Goal: Information Seeking & Learning: Learn about a topic

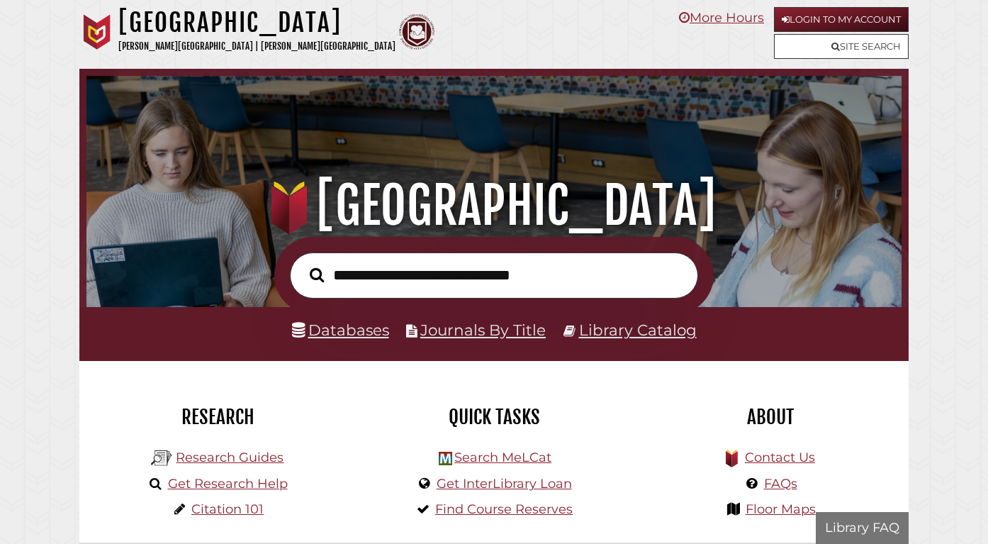
scroll to position [269, 808]
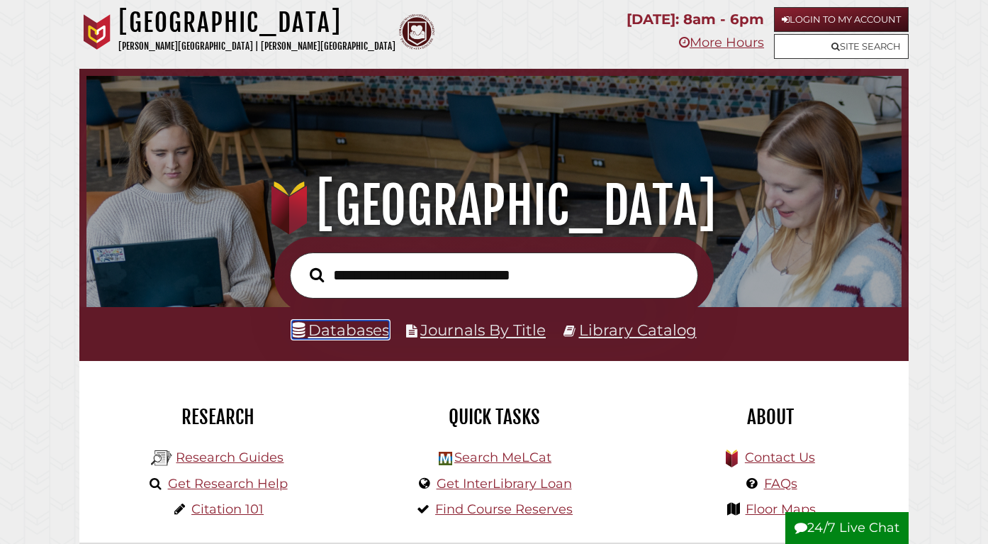
click at [342, 333] on link "Databases" at bounding box center [340, 330] width 97 height 18
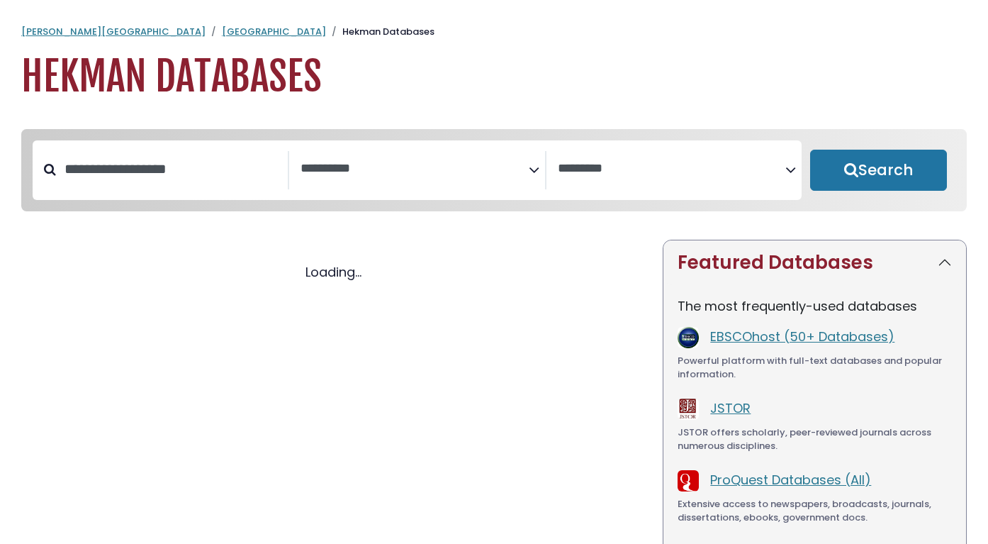
select select "Database Subject Filter"
select select "Database Vendors Filter"
select select "Database Subject Filter"
select select "Database Vendors Filter"
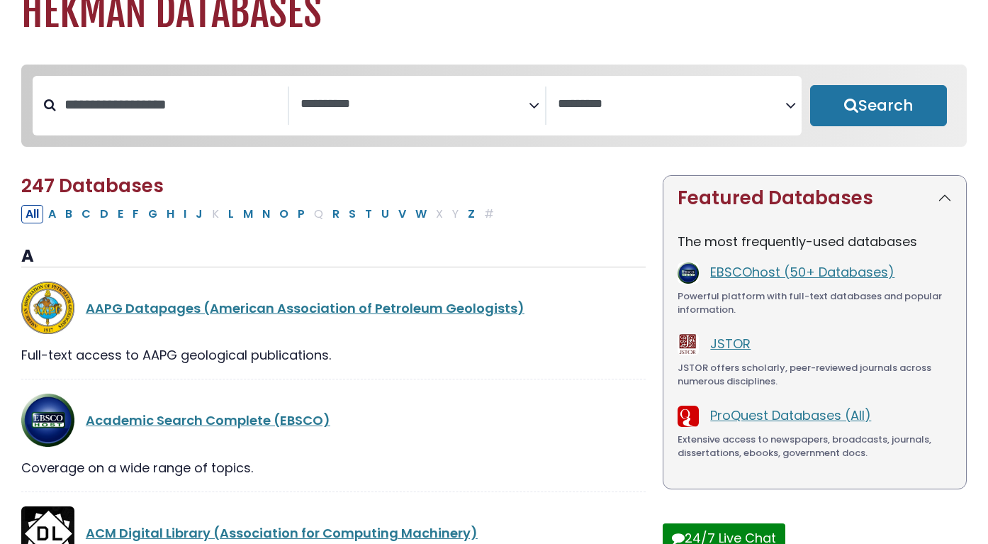
scroll to position [69, 0]
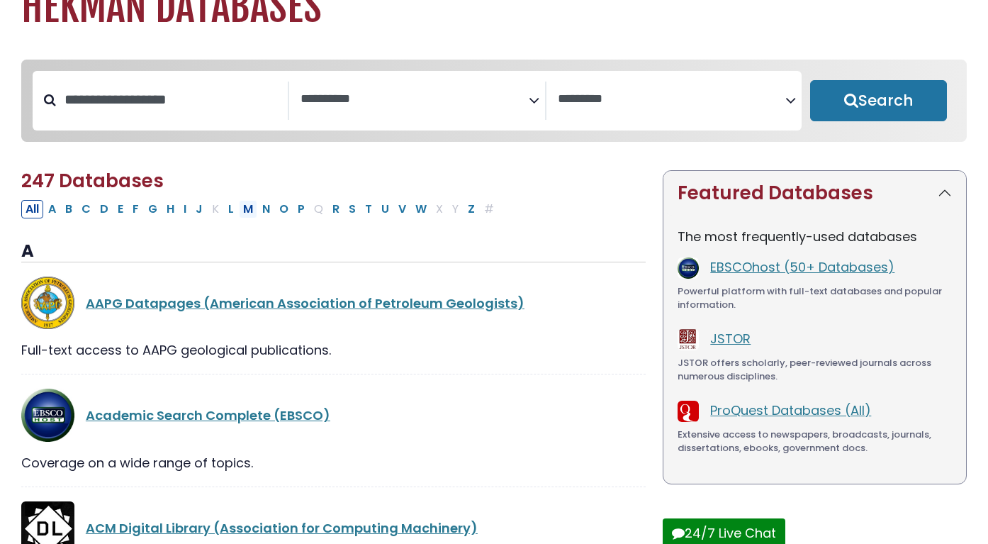
click at [246, 213] on button "M" at bounding box center [248, 209] width 18 height 18
select select "Database Subject Filter"
select select "Database Vendors Filter"
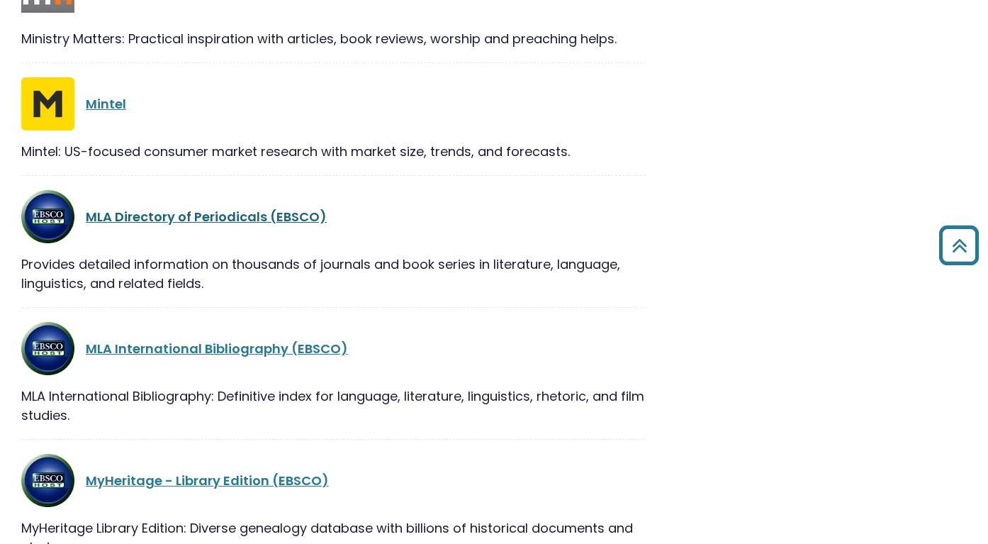
scroll to position [1280, 0]
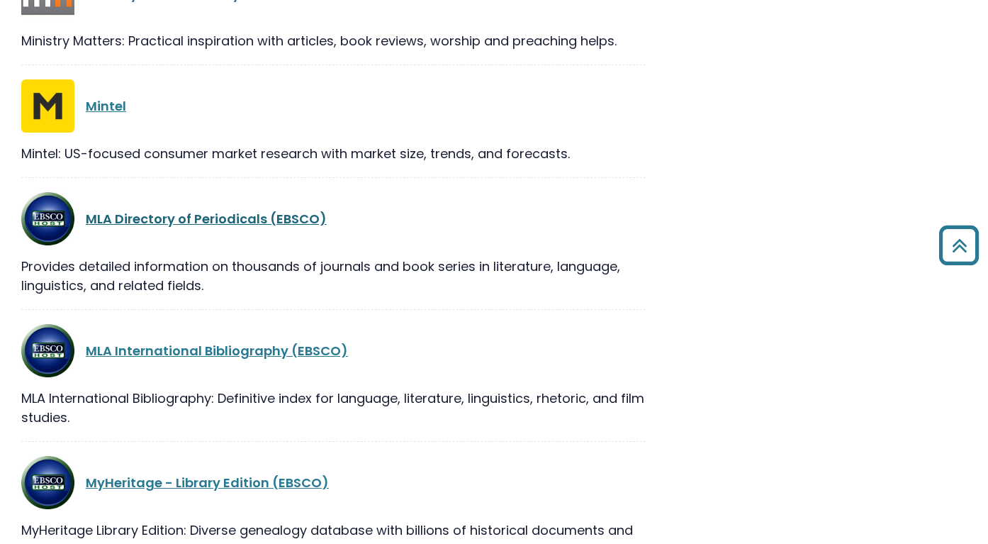
click at [218, 217] on link "MLA Directory of Periodicals (EBSCO)" at bounding box center [206, 219] width 241 height 18
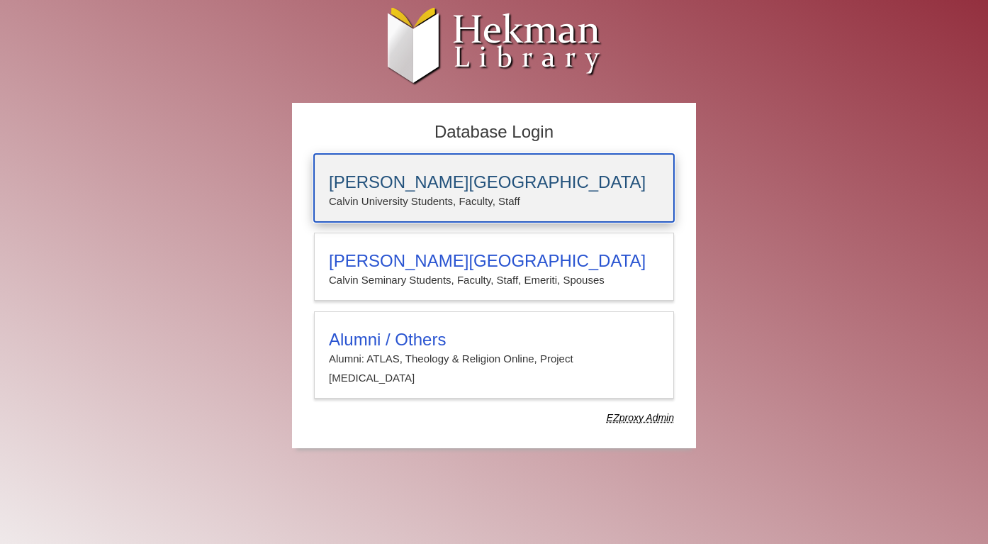
click at [382, 191] on h3 "[PERSON_NAME][GEOGRAPHIC_DATA]" at bounding box center [494, 182] width 330 height 20
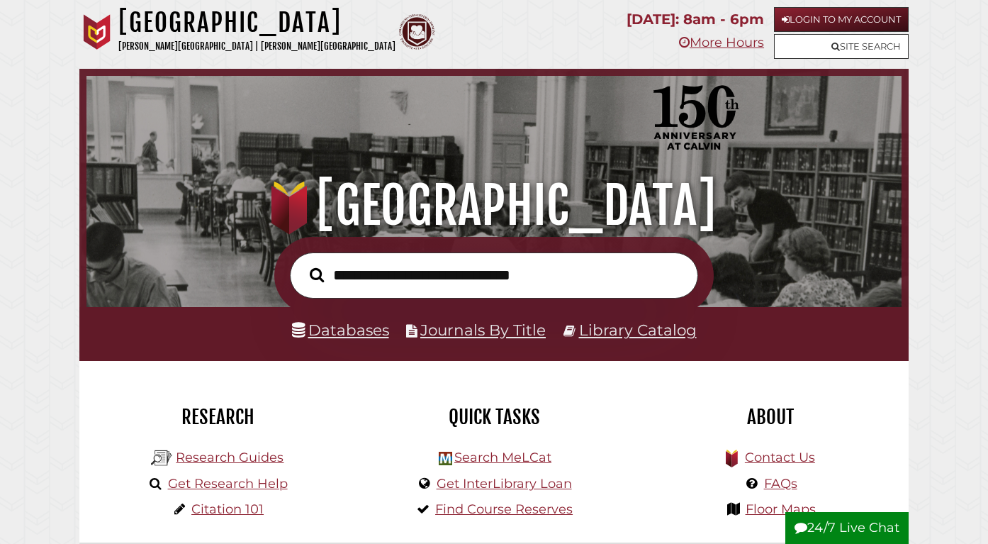
scroll to position [269, 808]
click at [333, 330] on link "Databases" at bounding box center [340, 330] width 97 height 18
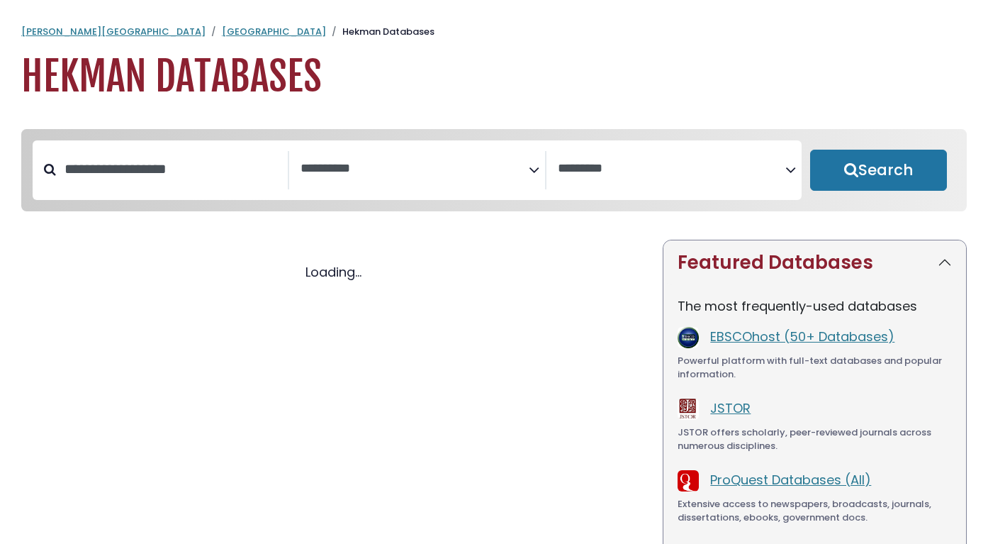
select select "Database Subject Filter"
select select "Database Vendors Filter"
select select "Database Subject Filter"
select select "Database Vendors Filter"
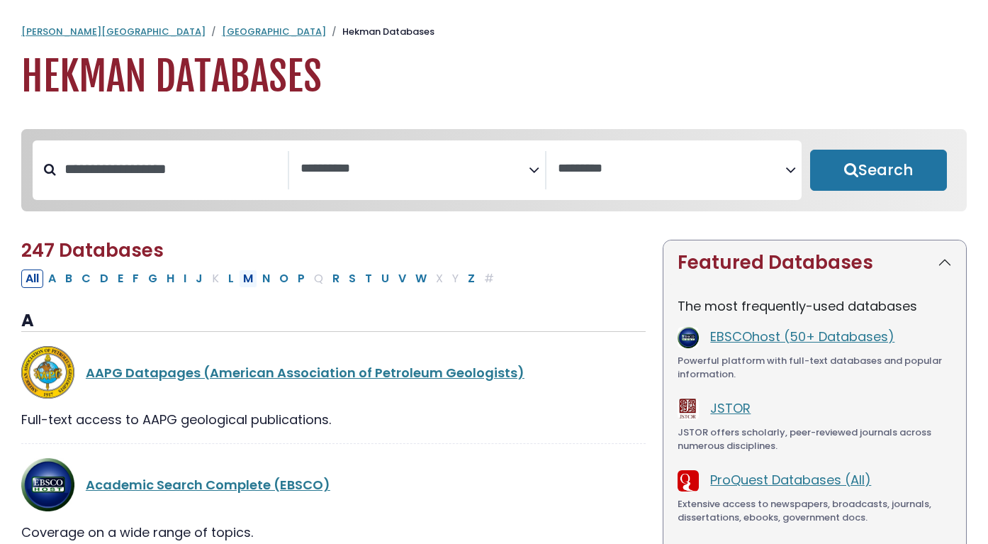
click at [240, 286] on button "M" at bounding box center [248, 278] width 18 height 18
select select "Database Subject Filter"
select select "Database Vendors Filter"
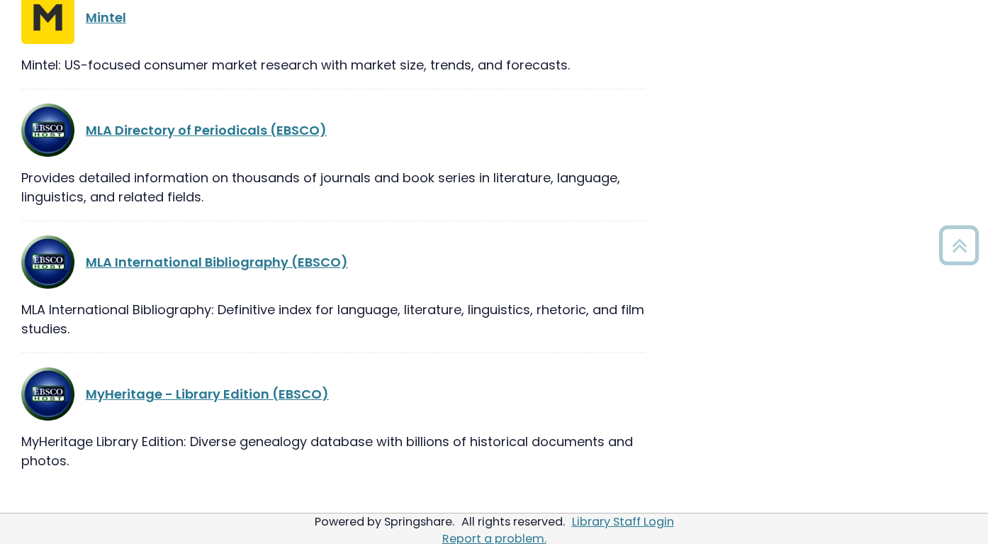
scroll to position [1379, 0]
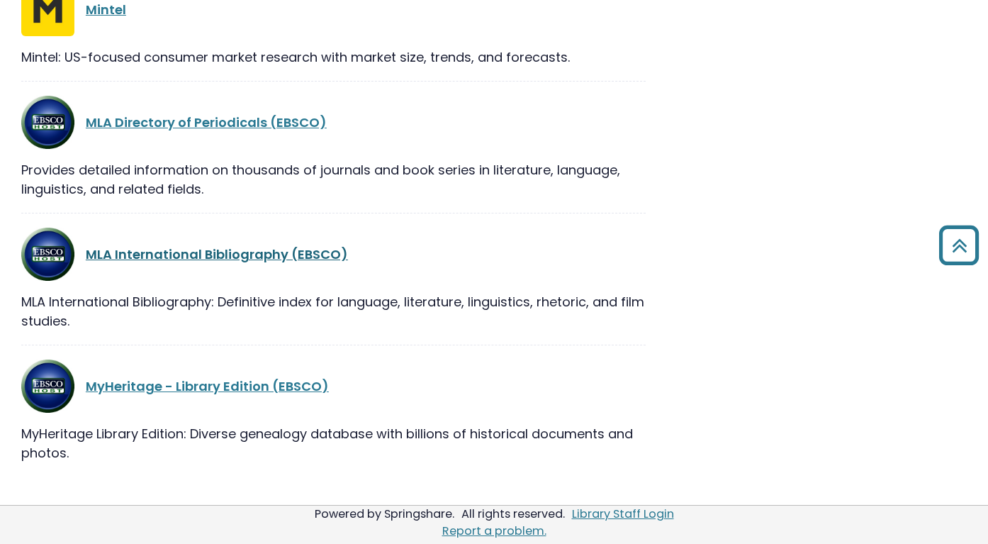
click at [277, 256] on link "MLA International Bibliography (EBSCO)" at bounding box center [217, 254] width 262 height 18
